Goal: Transaction & Acquisition: Purchase product/service

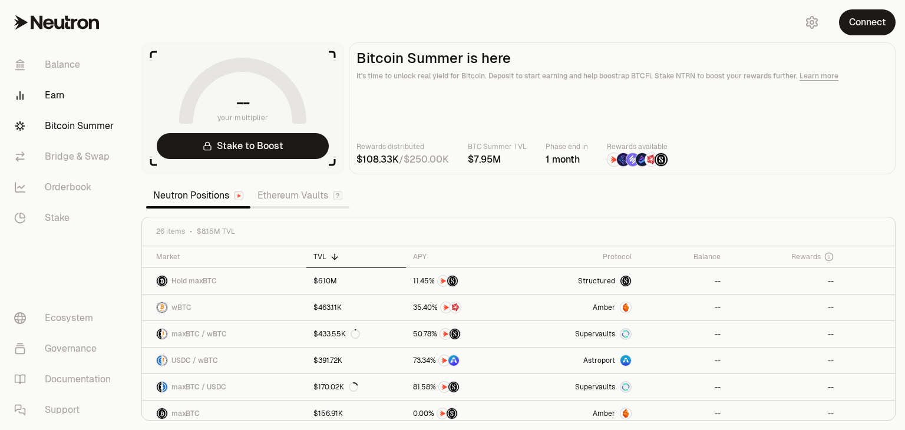
click at [68, 90] on link "Earn" at bounding box center [66, 95] width 123 height 31
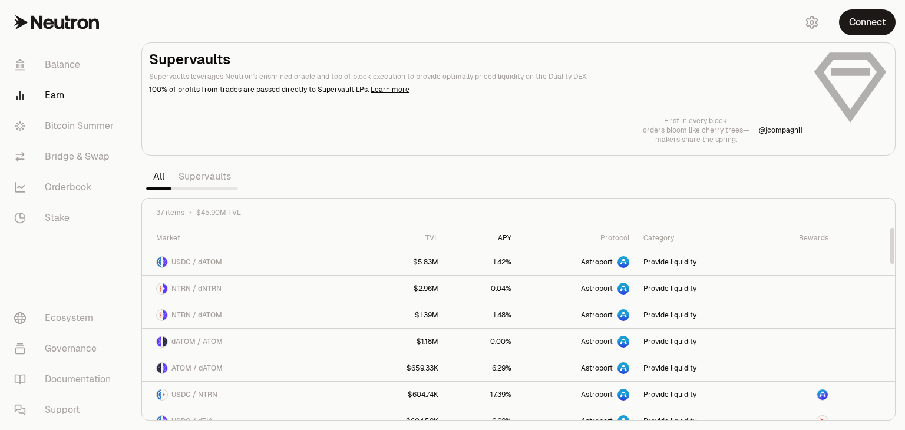
click at [490, 233] on div "APY" at bounding box center [482, 237] width 59 height 9
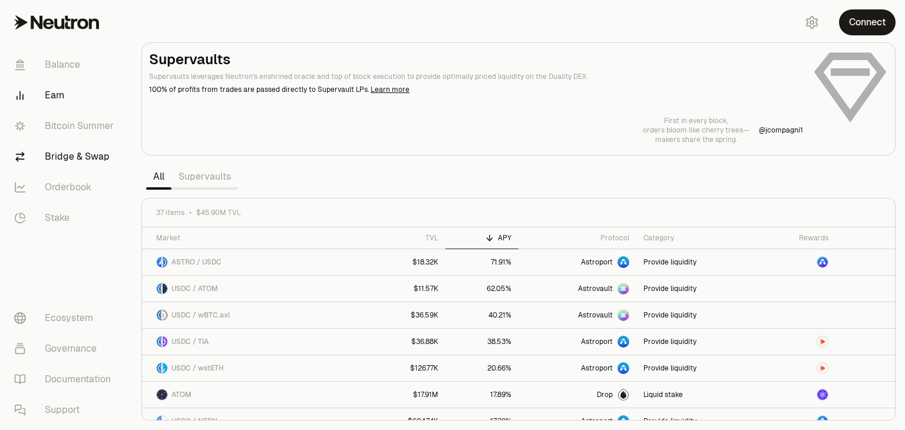
click at [74, 167] on link "Bridge & Swap" at bounding box center [66, 156] width 123 height 31
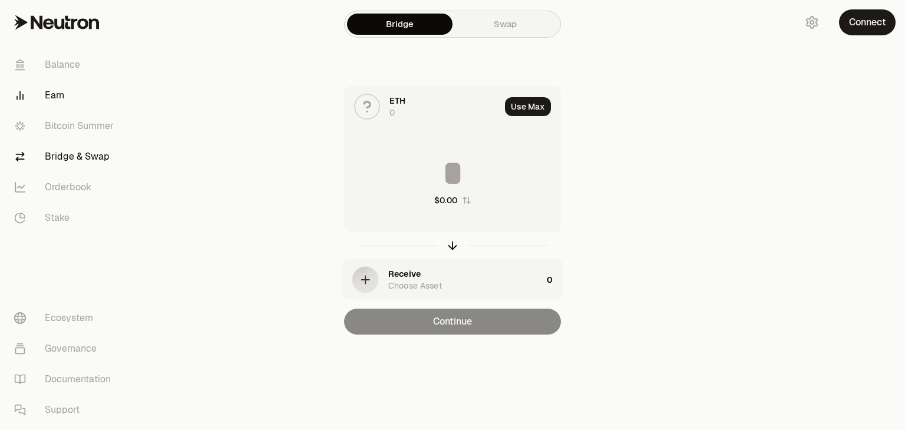
click at [71, 109] on link "Earn" at bounding box center [66, 95] width 123 height 31
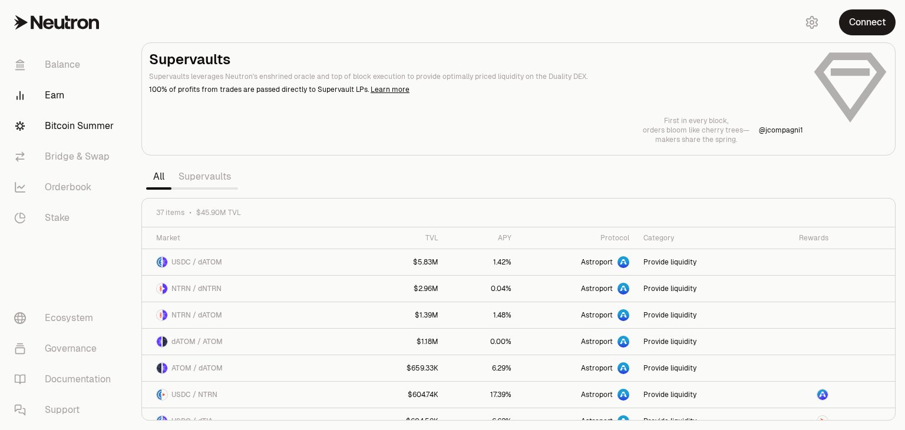
click at [75, 123] on link "Bitcoin Summer" at bounding box center [66, 126] width 123 height 31
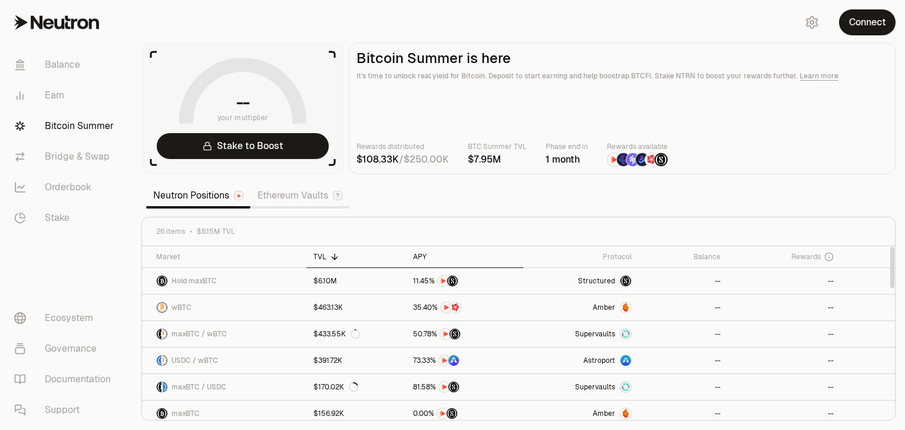
click at [419, 258] on div "APY" at bounding box center [464, 256] width 103 height 9
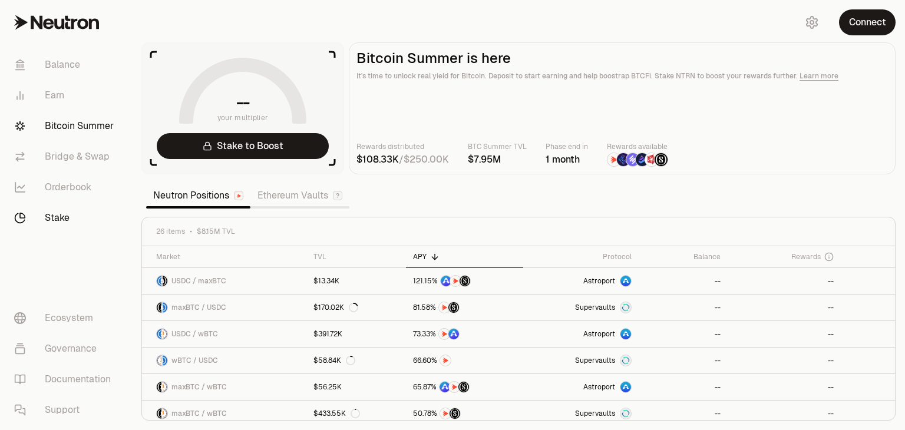
click at [61, 220] on link "Stake" at bounding box center [66, 218] width 123 height 31
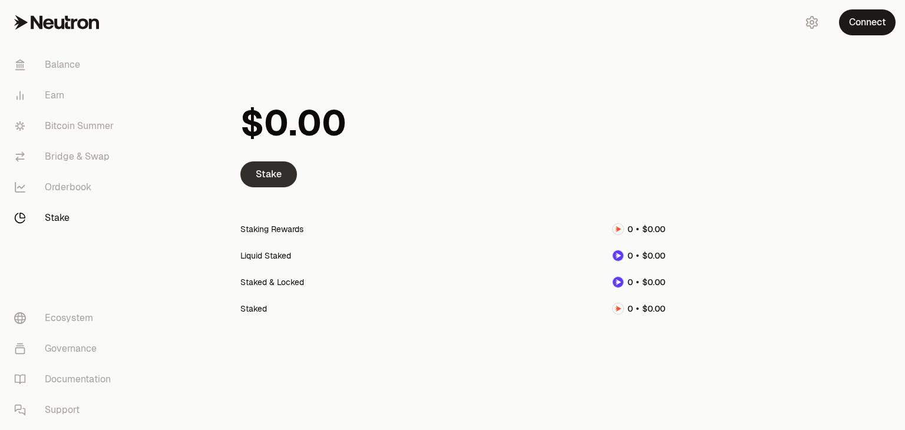
click at [266, 170] on link "Stake" at bounding box center [268, 175] width 57 height 26
